Goal: Navigation & Orientation: Find specific page/section

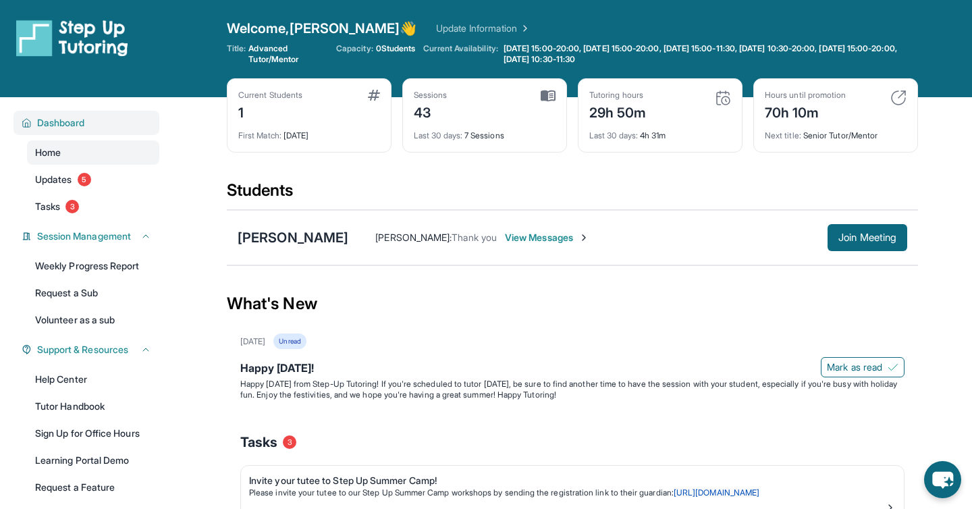
click at [54, 114] on div "Dashboard" at bounding box center [86, 123] width 146 height 24
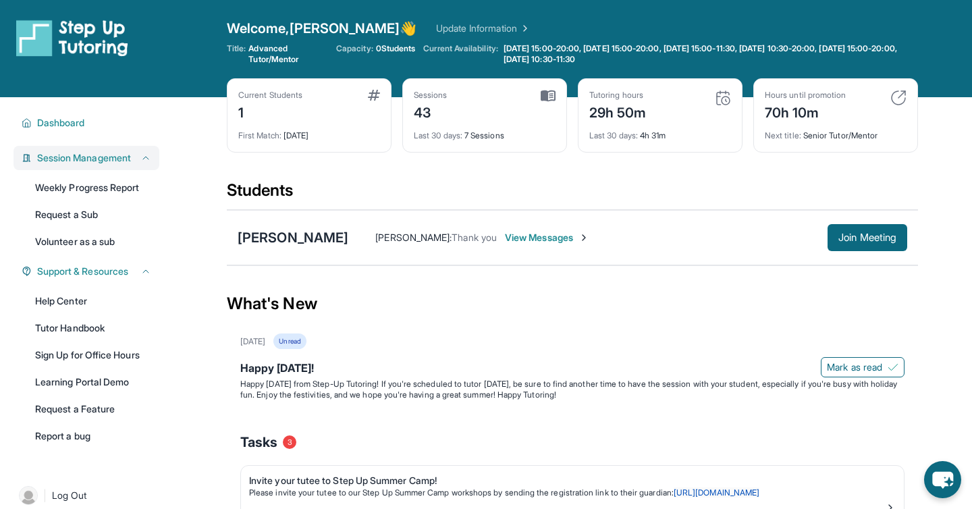
click at [72, 165] on div "Session Management" at bounding box center [86, 158] width 146 height 24
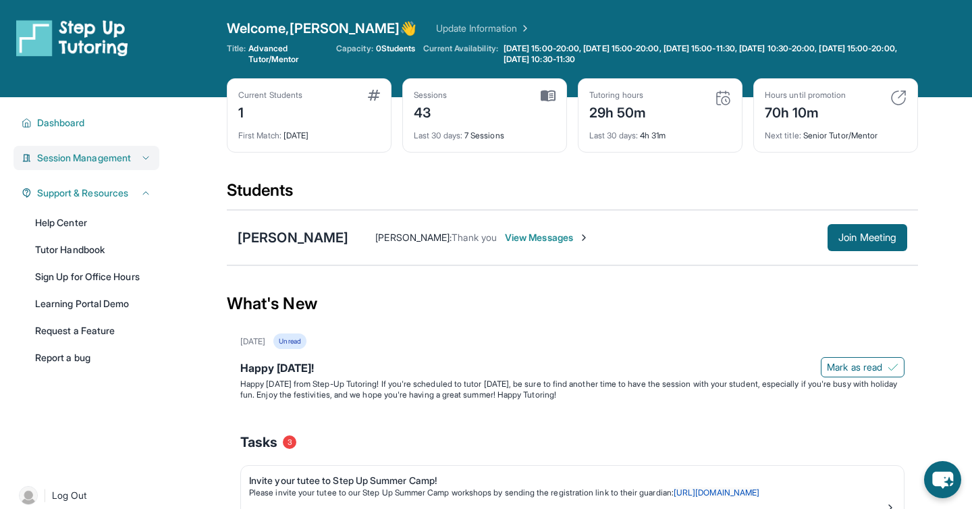
click at [72, 165] on div "Session Management" at bounding box center [86, 158] width 146 height 24
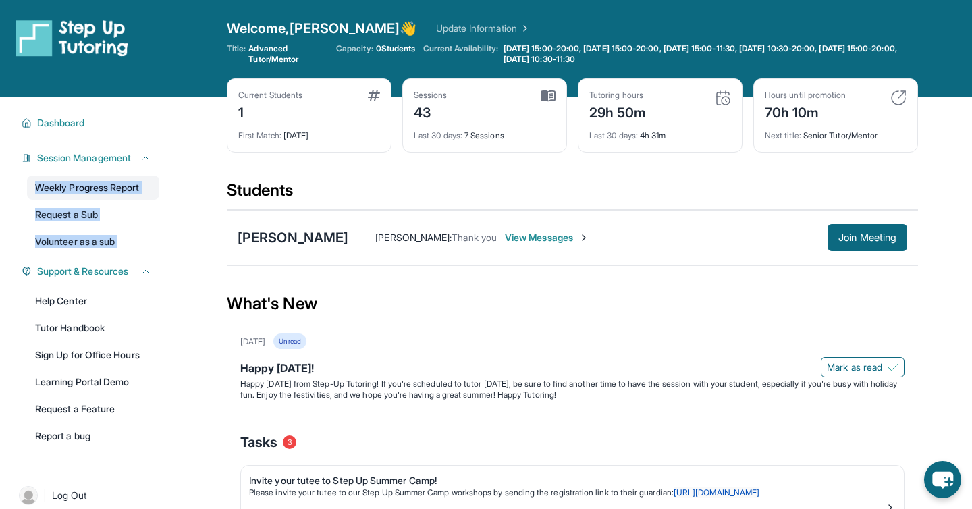
click at [79, 190] on link "Weekly Progress Report" at bounding box center [93, 187] width 132 height 24
click at [223, 254] on main "Current Students 1 First Match : 8 months ago Sessions 43 Last 30 days : 7 Sess…" at bounding box center [572, 457] width 799 height 721
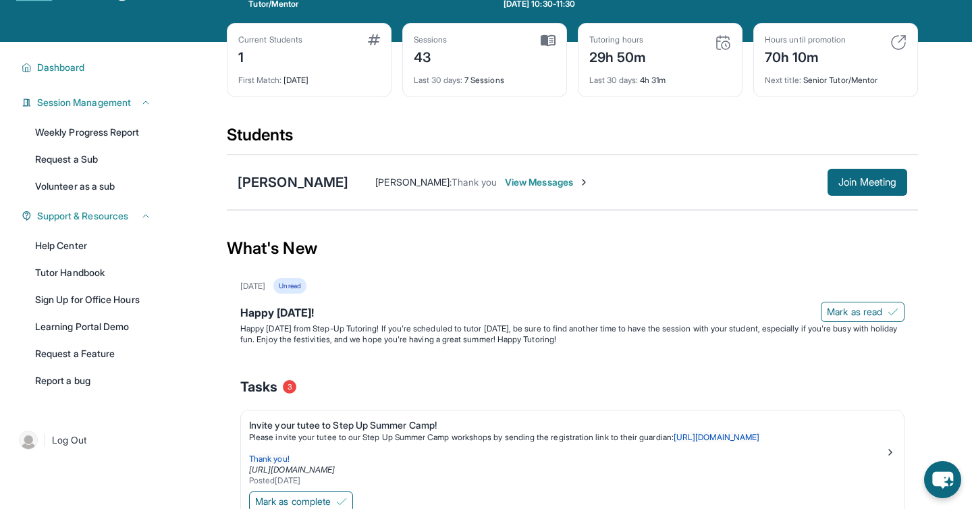
scroll to position [28, 0]
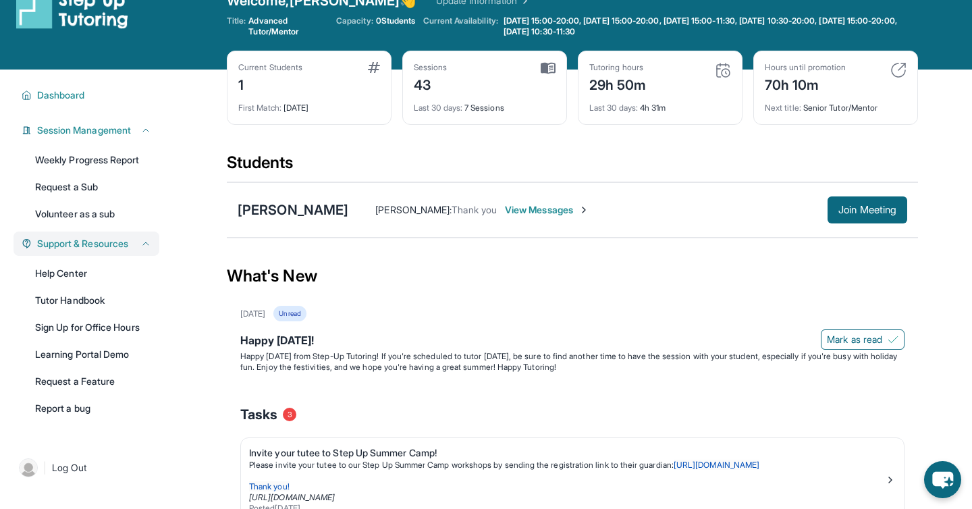
click at [76, 245] on span "Support & Resources" at bounding box center [82, 243] width 91 height 13
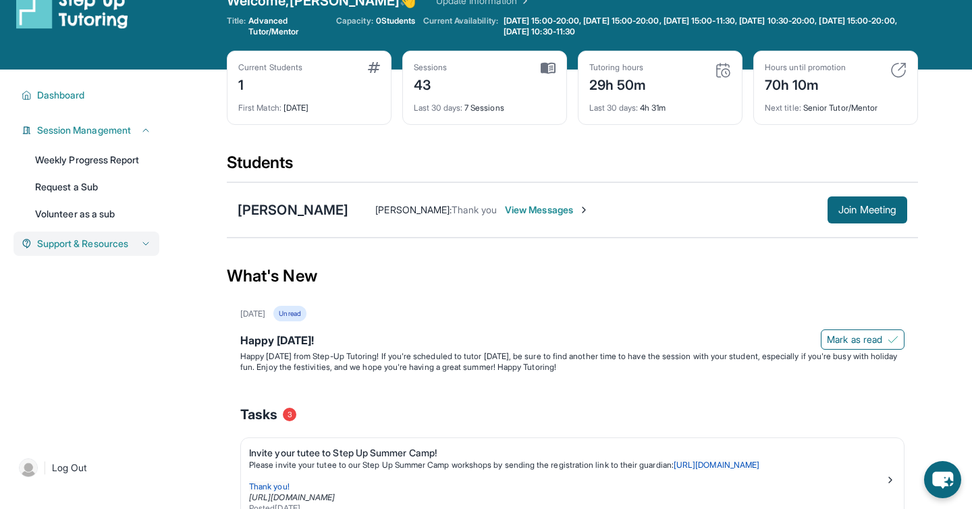
click at [76, 245] on span "Support & Resources" at bounding box center [82, 243] width 91 height 13
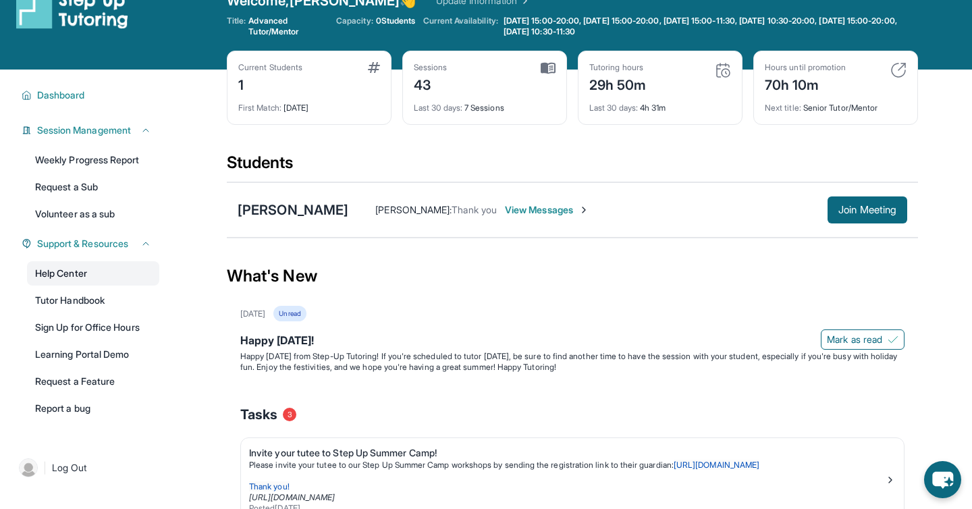
click at [65, 275] on link "Help Center" at bounding box center [93, 273] width 132 height 24
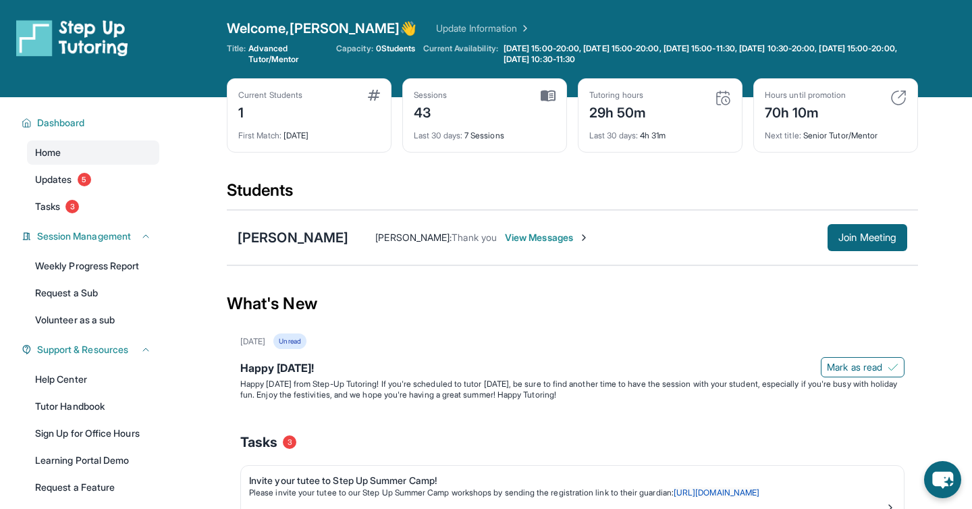
click at [103, 40] on img at bounding box center [72, 38] width 112 height 38
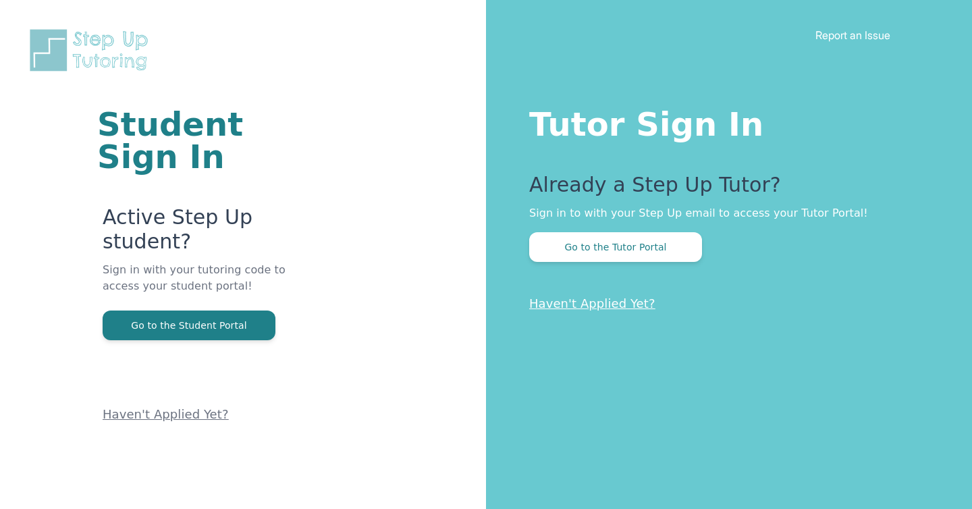
scroll to position [82, 0]
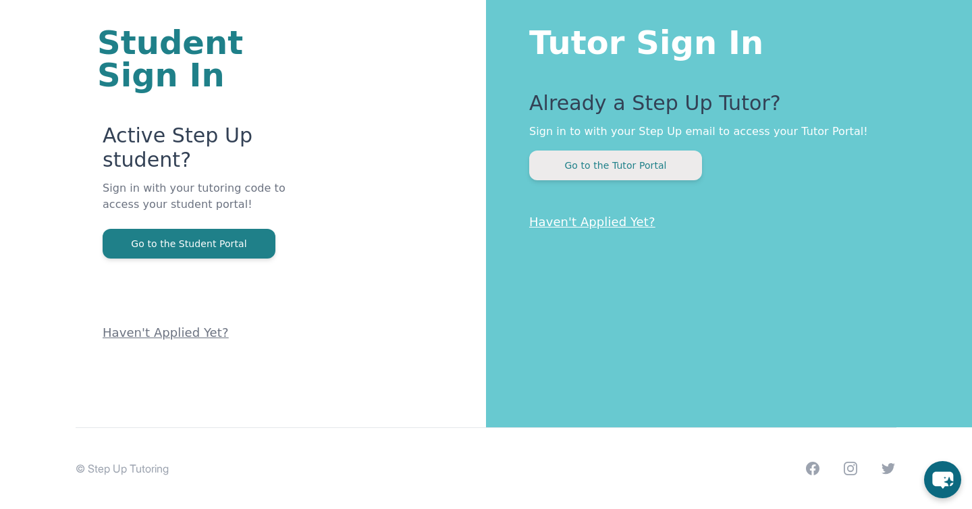
click at [615, 165] on button "Go to the Tutor Portal" at bounding box center [615, 166] width 173 height 30
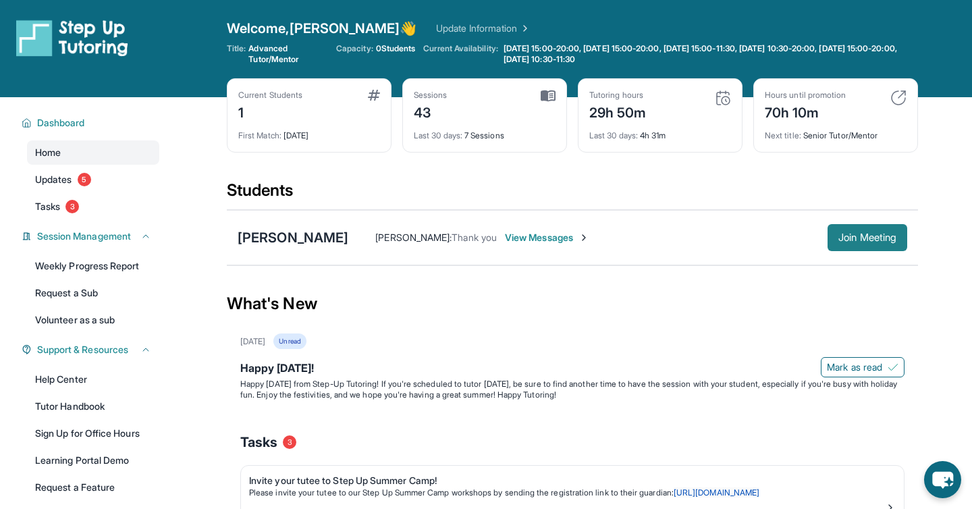
click at [853, 225] on button "Join Meeting" at bounding box center [867, 237] width 80 height 27
click at [66, 151] on link "Home" at bounding box center [93, 152] width 132 height 24
click at [72, 177] on span "Updates" at bounding box center [53, 179] width 37 height 13
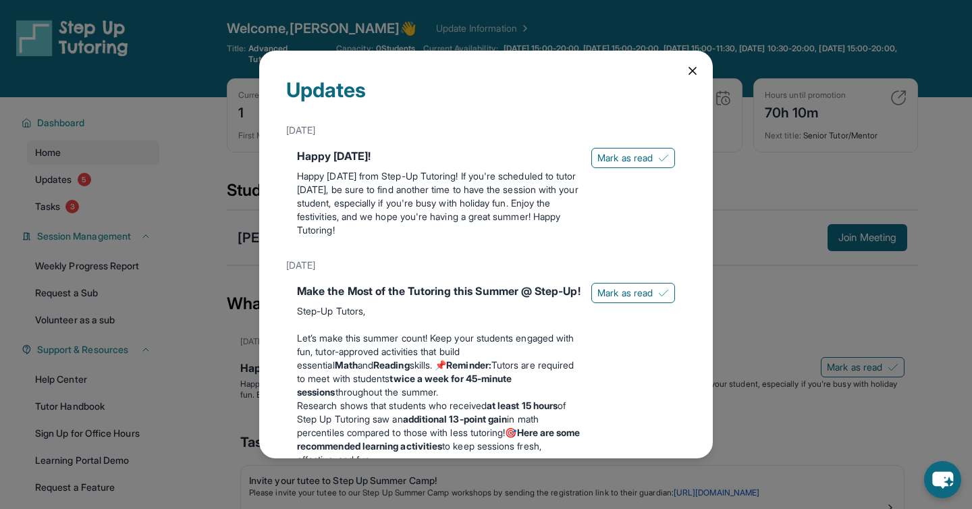
click at [693, 68] on icon at bounding box center [692, 70] width 13 height 13
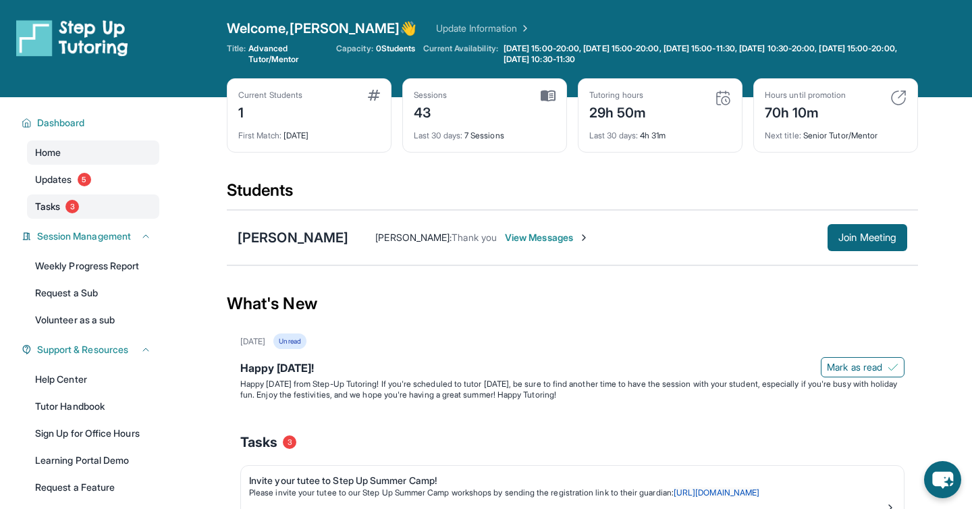
click at [55, 209] on span "Tasks" at bounding box center [47, 206] width 25 height 13
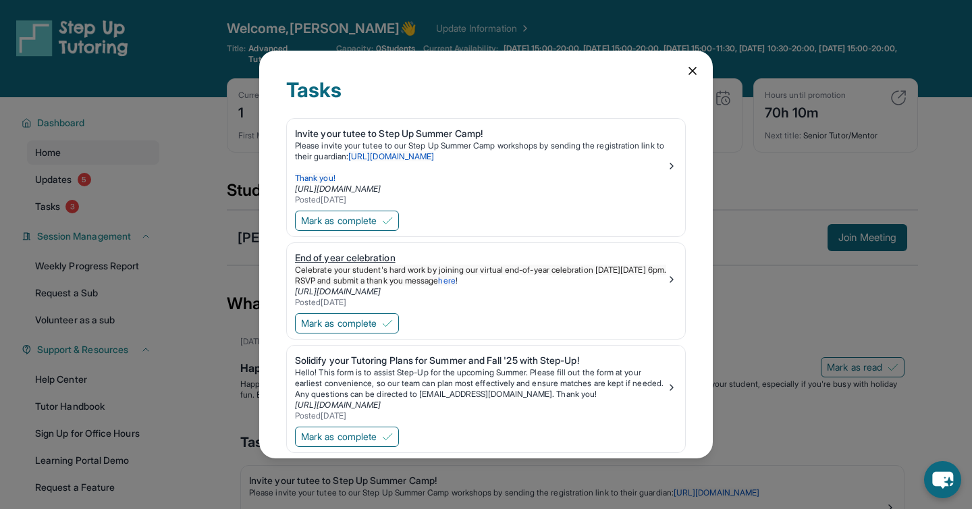
scroll to position [28, 0]
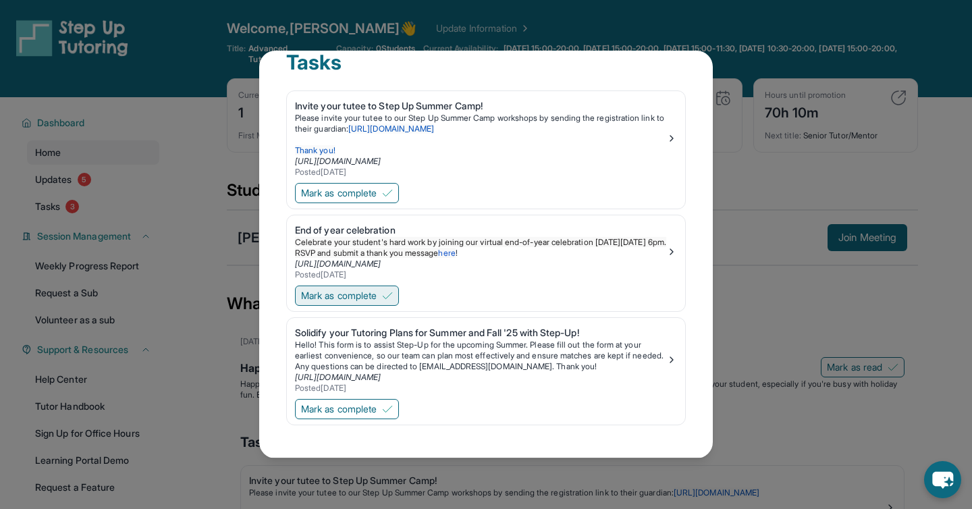
click at [367, 291] on span "Mark as complete" at bounding box center [339, 295] width 76 height 13
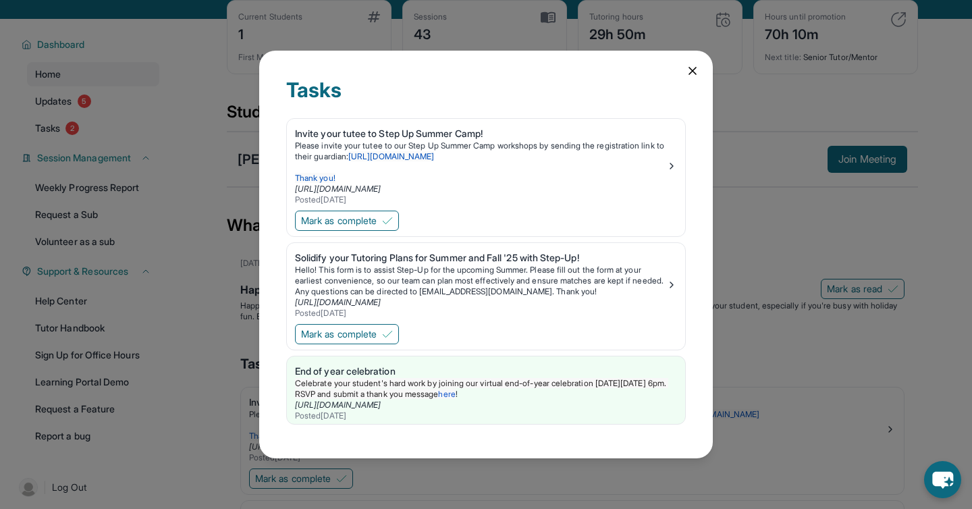
scroll to position [66, 0]
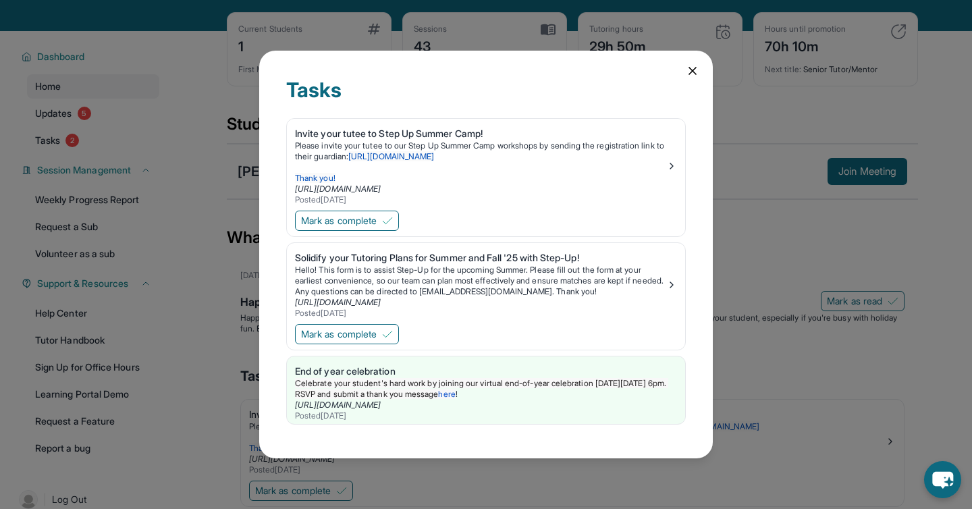
click at [741, 225] on div "Tasks Invite your tutee to Step Up Summer Camp! Please invite your tutee to our…" at bounding box center [486, 254] width 972 height 509
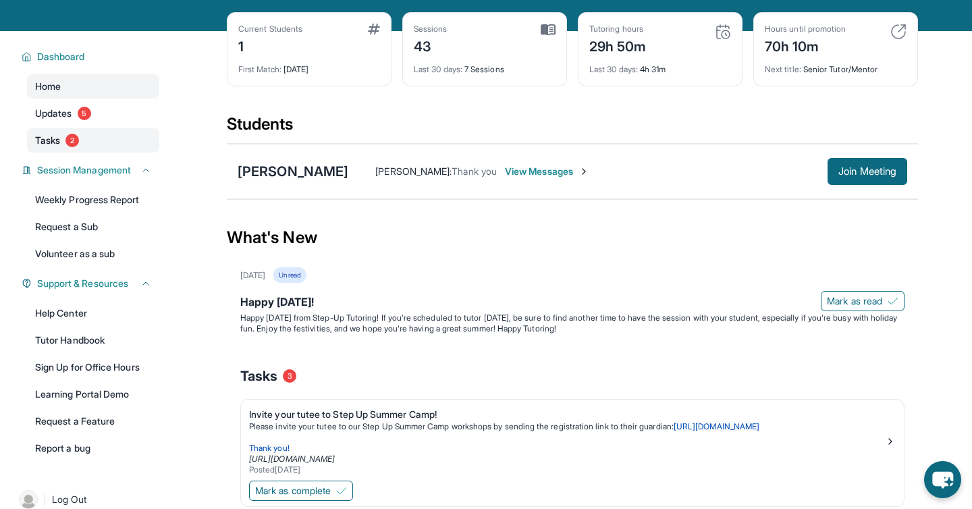
click at [53, 140] on span "Tasks" at bounding box center [47, 140] width 25 height 13
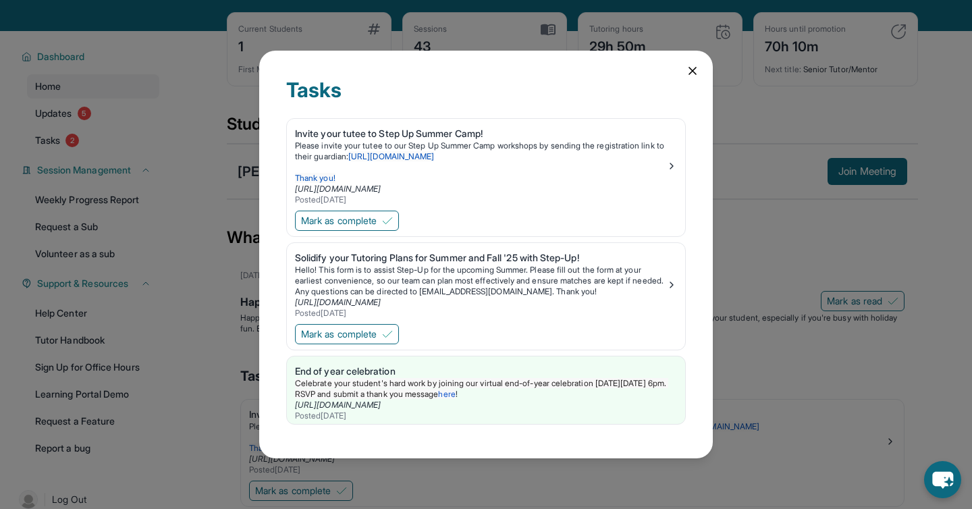
click at [694, 75] on icon at bounding box center [692, 70] width 13 height 13
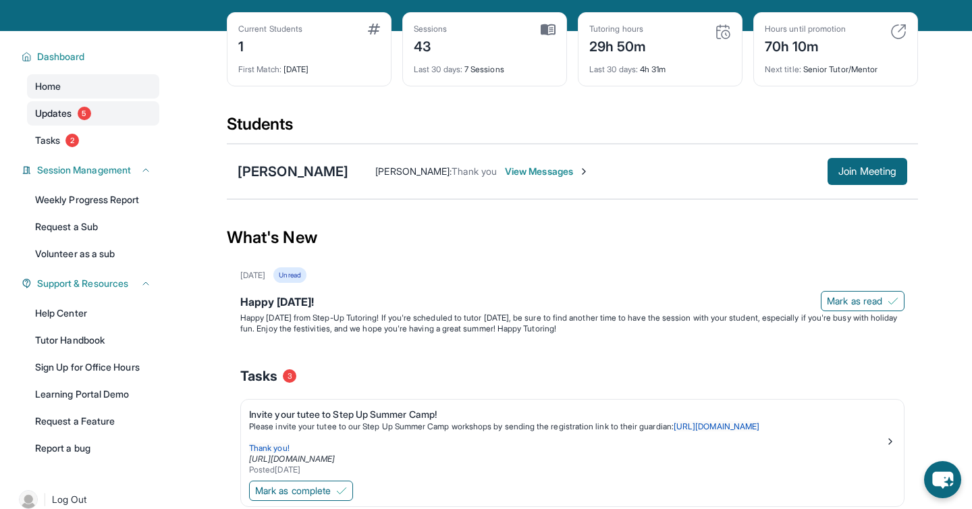
click at [81, 109] on span "5" at bounding box center [84, 113] width 13 height 13
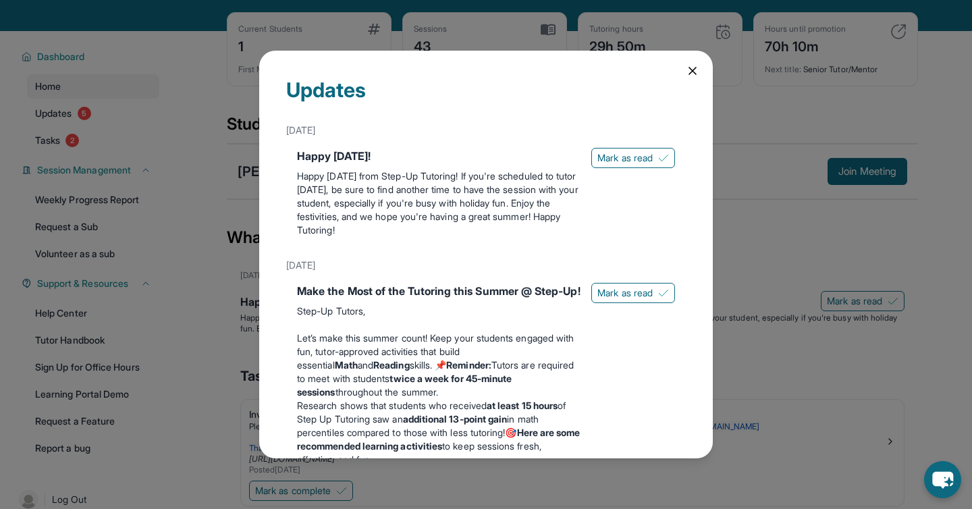
click at [69, 144] on div "Updates [DATE] Happy [DATE]! Happy [DATE] from Step-Up Tutoring! If you're sche…" at bounding box center [486, 254] width 972 height 509
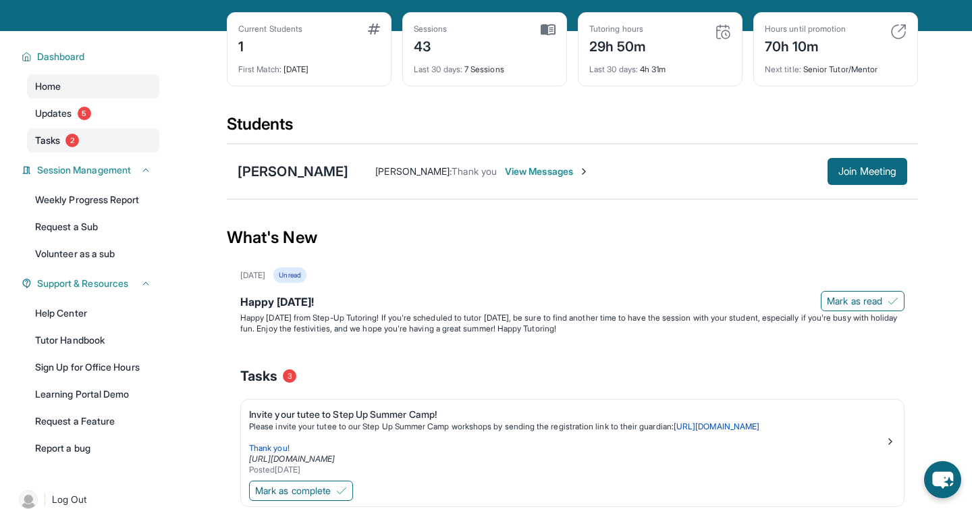
click at [59, 140] on span "Tasks" at bounding box center [47, 140] width 25 height 13
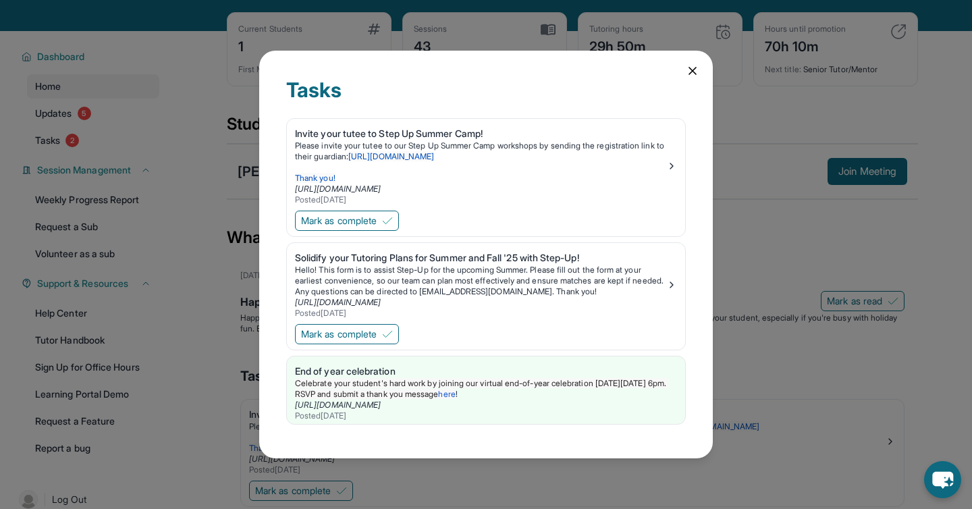
click at [69, 115] on div "Tasks Invite your tutee to Step Up Summer Camp! Please invite your tutee to our…" at bounding box center [486, 254] width 972 height 509
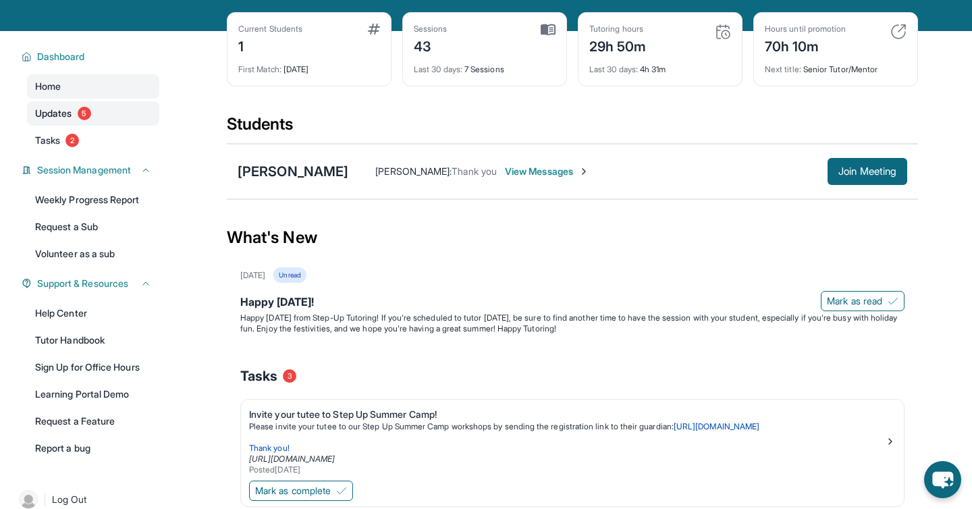
click at [76, 111] on link "Updates 5" at bounding box center [93, 113] width 132 height 24
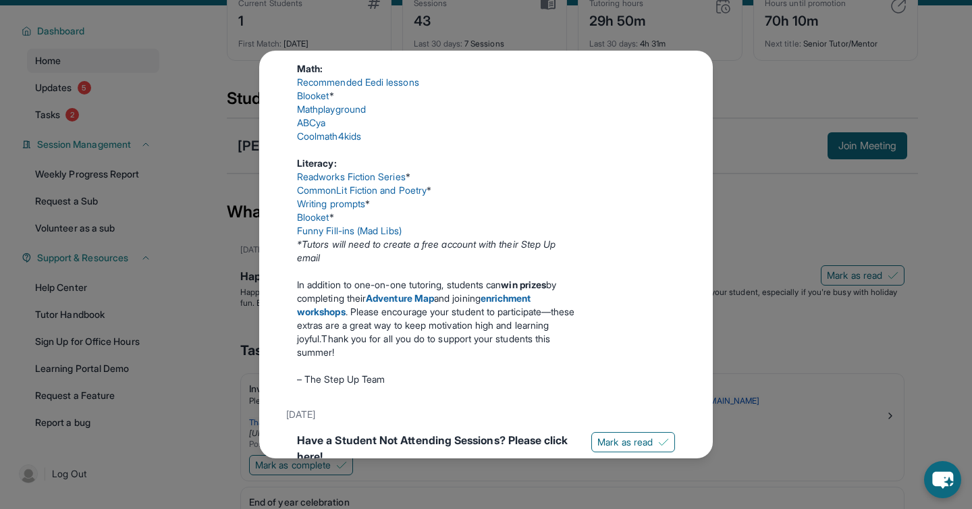
scroll to position [0, 0]
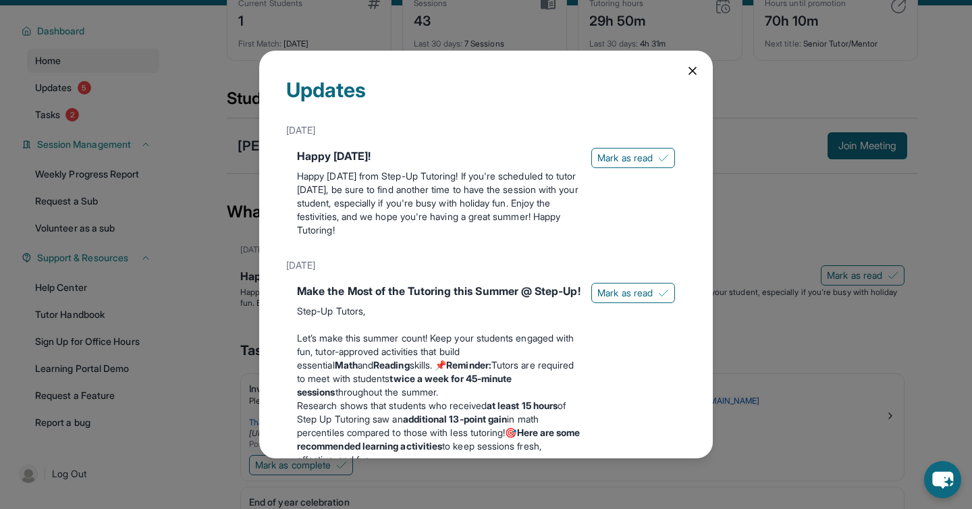
click at [691, 73] on icon at bounding box center [692, 70] width 13 height 13
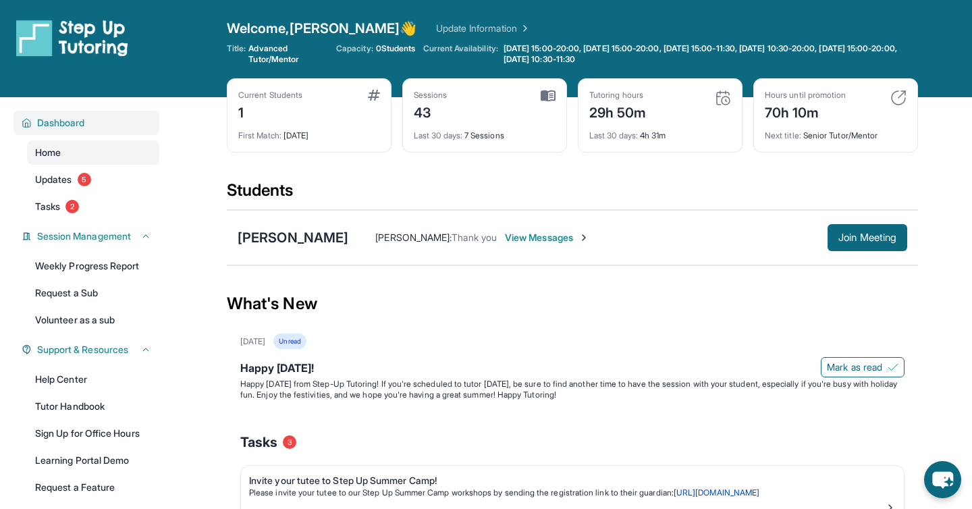
click at [72, 124] on span "Dashboard" at bounding box center [61, 122] width 48 height 13
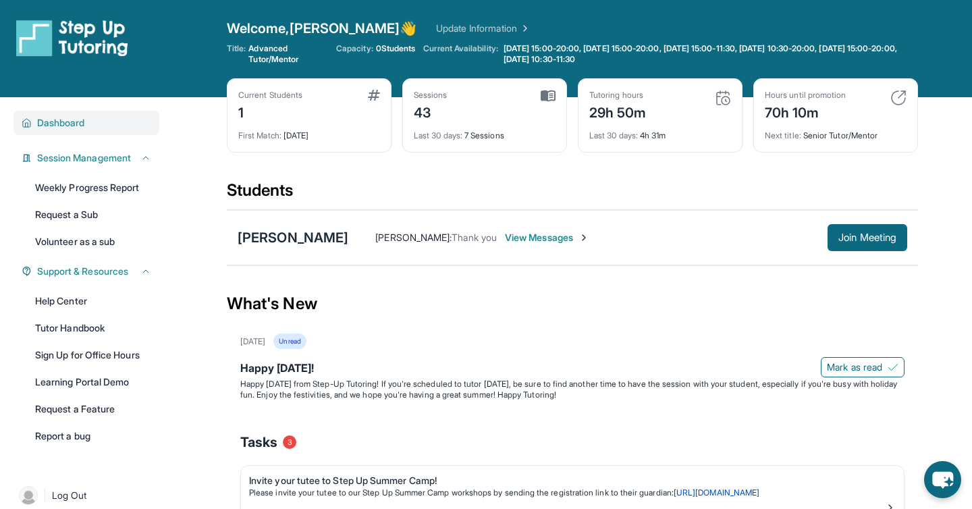
click at [72, 124] on span "Dashboard" at bounding box center [61, 122] width 48 height 13
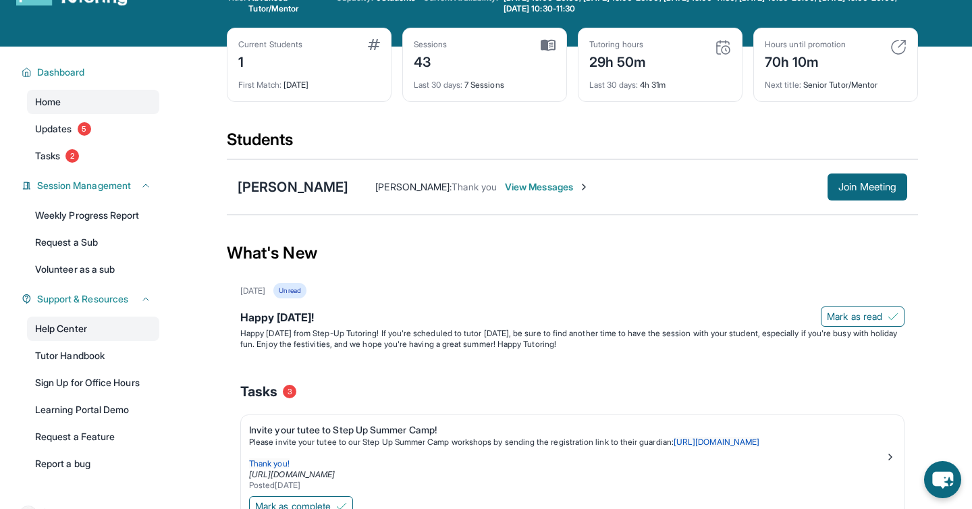
scroll to position [101, 0]
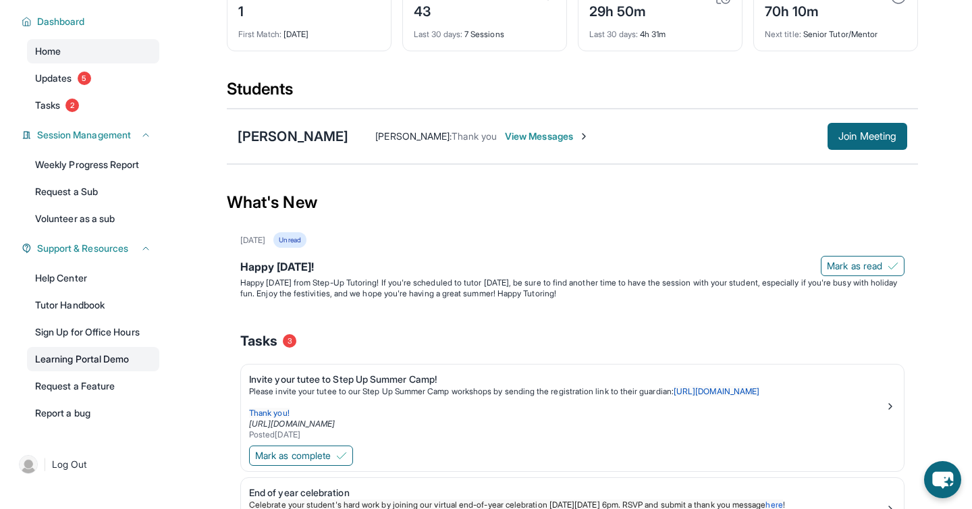
click at [94, 361] on link "Learning Portal Demo" at bounding box center [93, 359] width 132 height 24
click at [88, 302] on link "Tutor Handbook" at bounding box center [93, 305] width 132 height 24
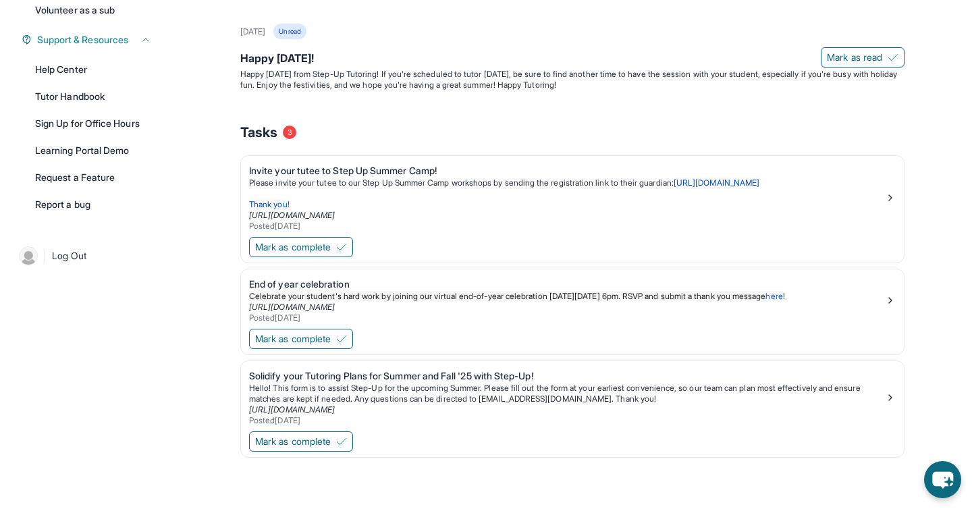
scroll to position [0, 0]
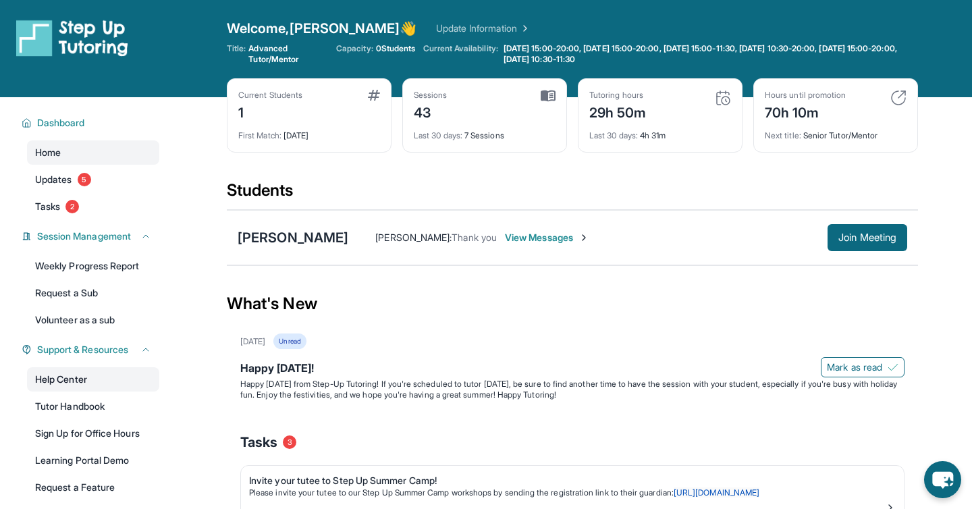
click at [70, 387] on link "Help Center" at bounding box center [93, 379] width 132 height 24
click at [74, 182] on link "Updates 5" at bounding box center [93, 179] width 132 height 24
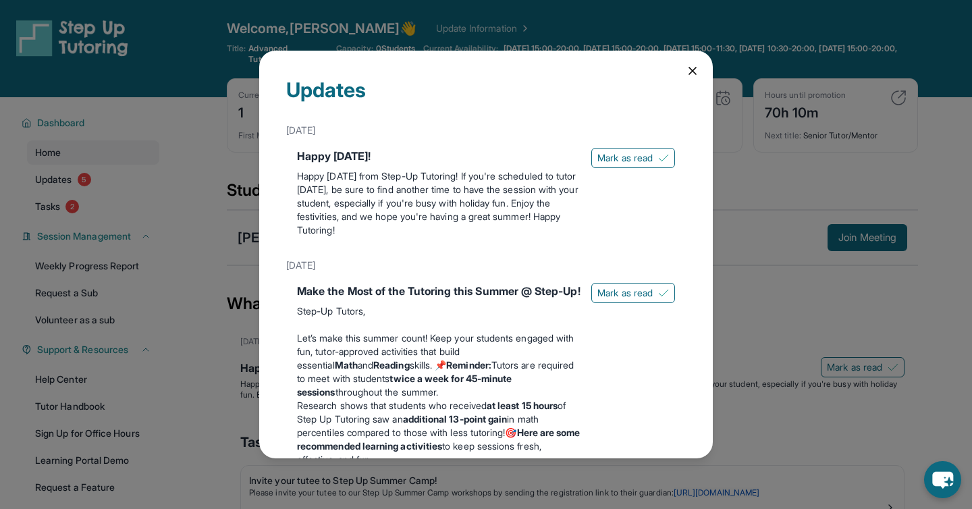
click at [695, 73] on icon at bounding box center [692, 70] width 13 height 13
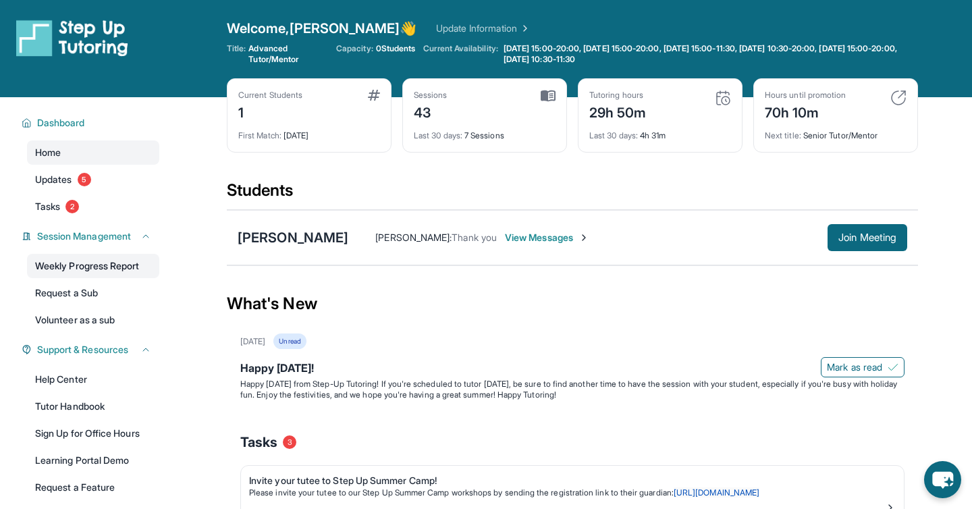
click at [89, 268] on link "Weekly Progress Report" at bounding box center [93, 266] width 132 height 24
click at [85, 324] on link "Volunteer as a sub" at bounding box center [93, 320] width 132 height 24
click at [518, 233] on span "View Messages" at bounding box center [547, 237] width 84 height 13
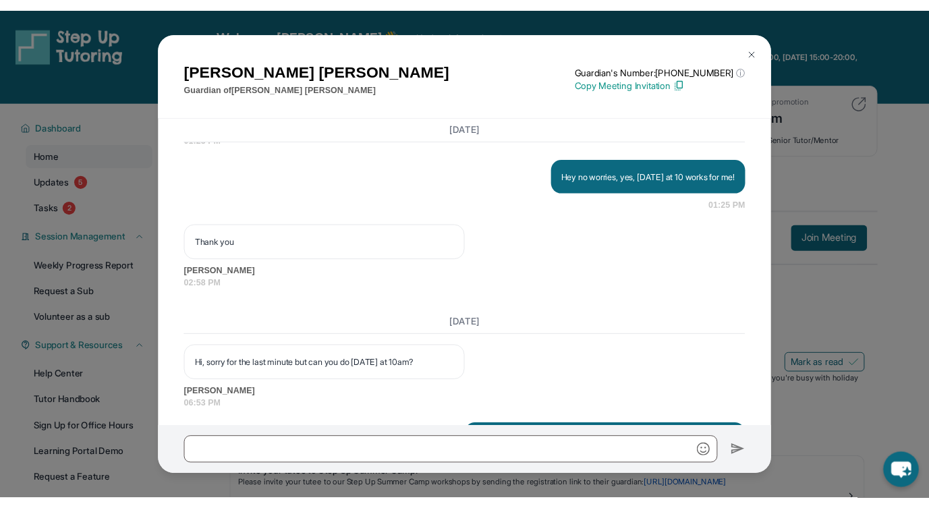
scroll to position [29068, 0]
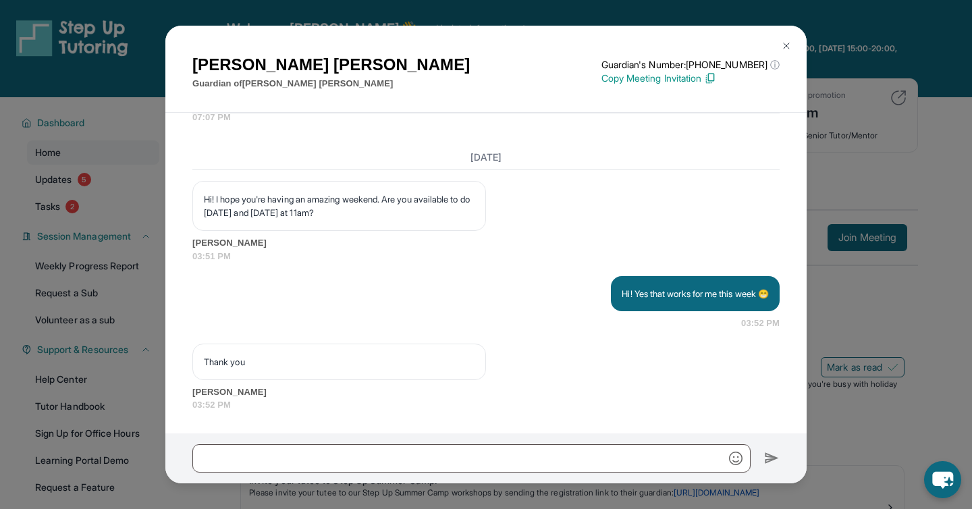
click at [788, 42] on img at bounding box center [786, 45] width 11 height 11
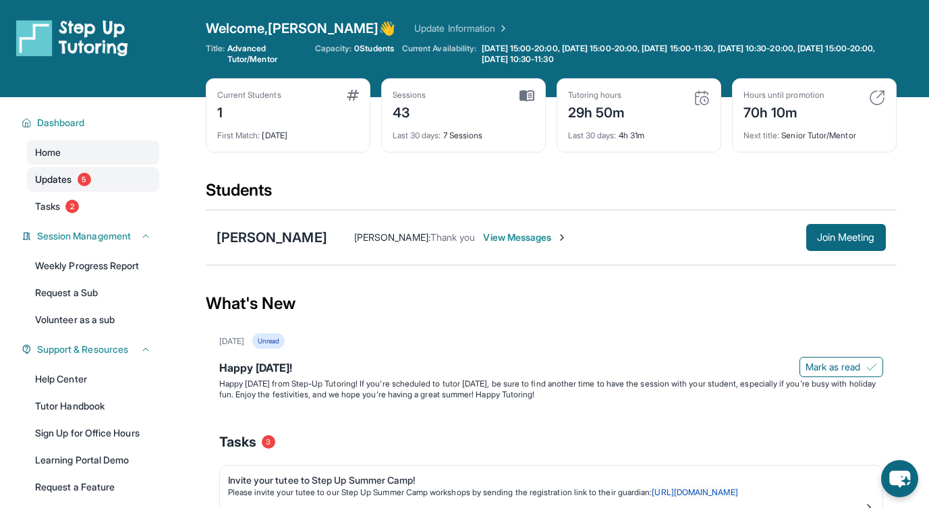
click at [57, 175] on span "Updates" at bounding box center [53, 179] width 37 height 13
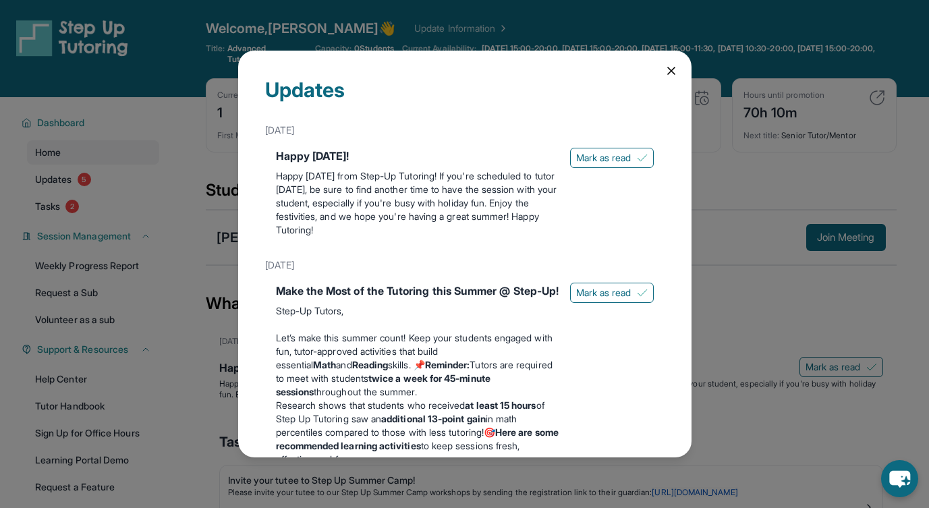
click at [674, 68] on icon at bounding box center [671, 70] width 7 height 7
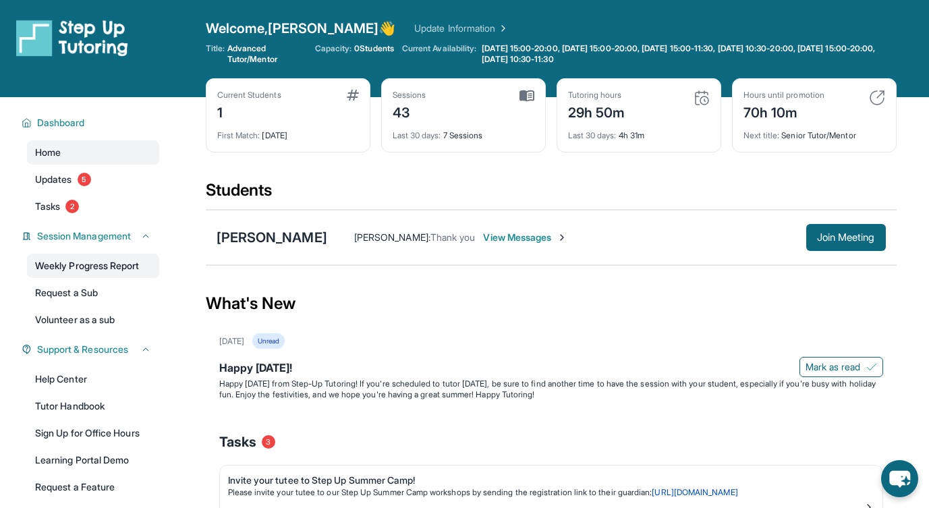
click at [74, 274] on link "Weekly Progress Report" at bounding box center [93, 266] width 132 height 24
